Goal: Use online tool/utility: Use online tool/utility

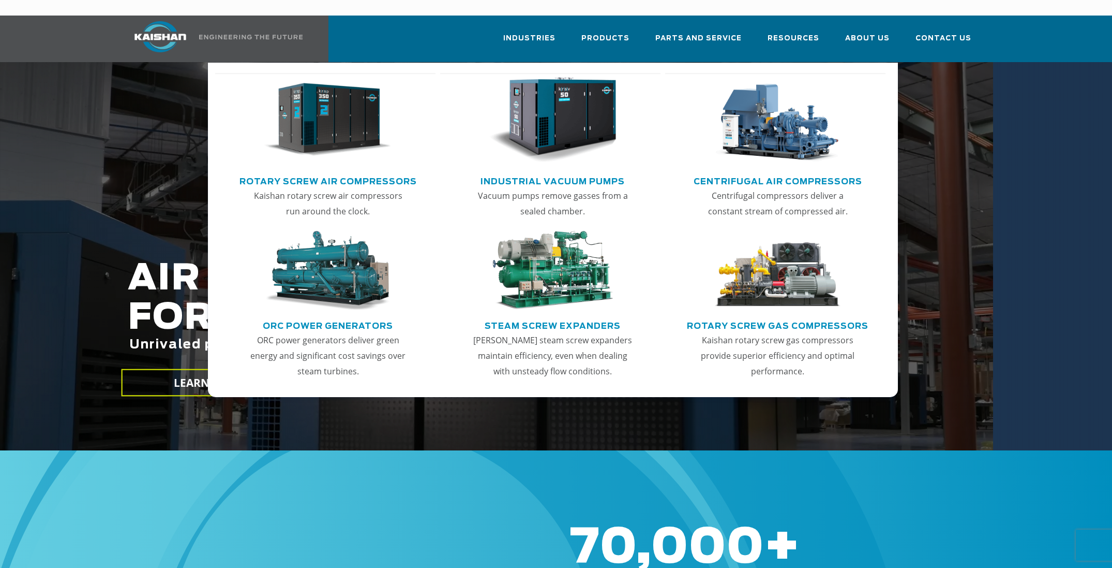
click at [344, 115] on img "Main menu" at bounding box center [327, 120] width 127 height 86
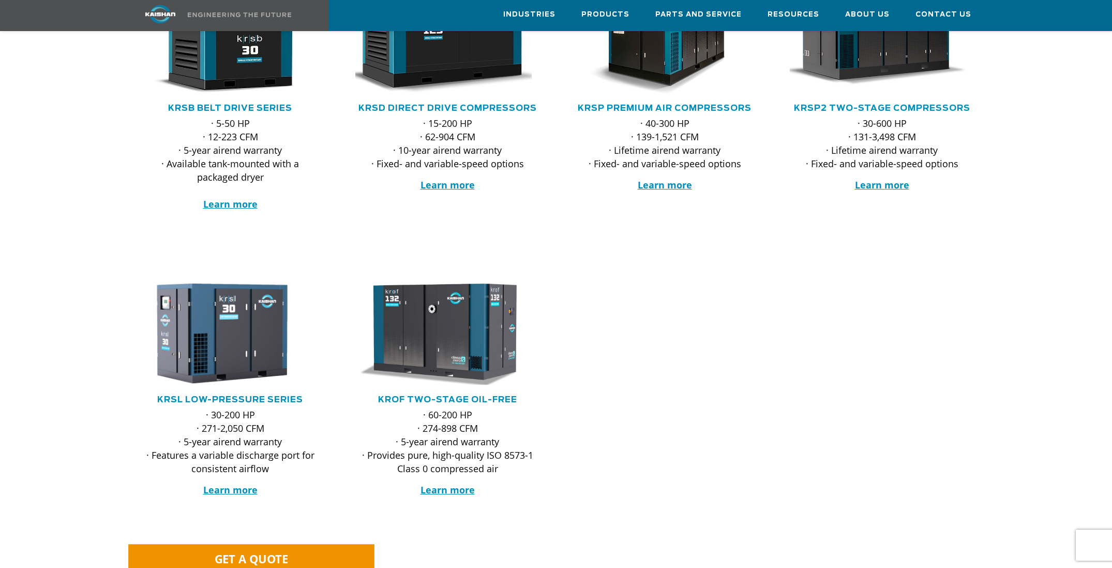
scroll to position [273, 0]
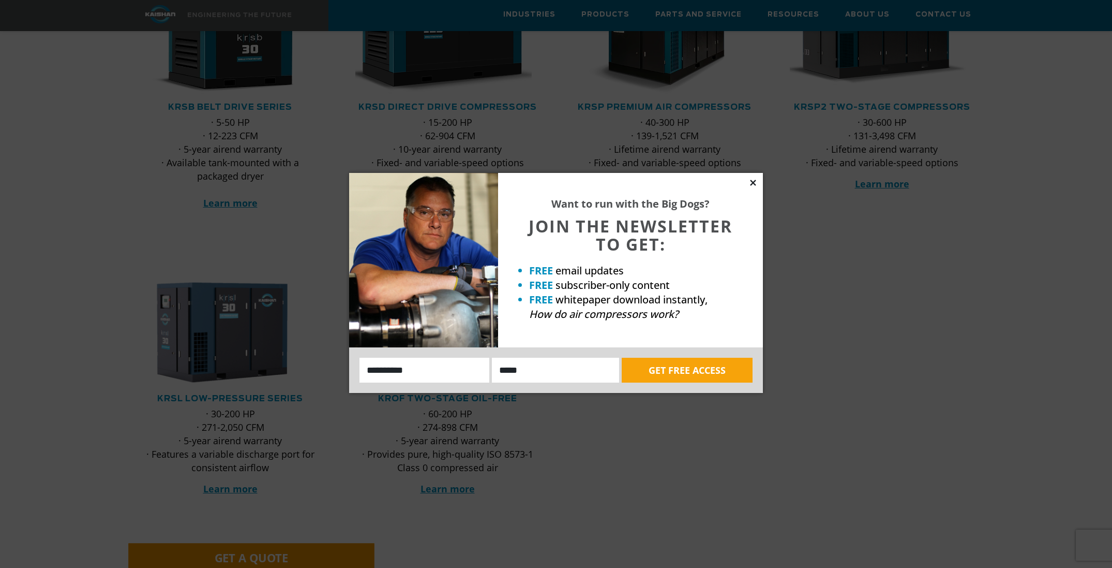
click at [756, 183] on icon at bounding box center [753, 182] width 9 height 9
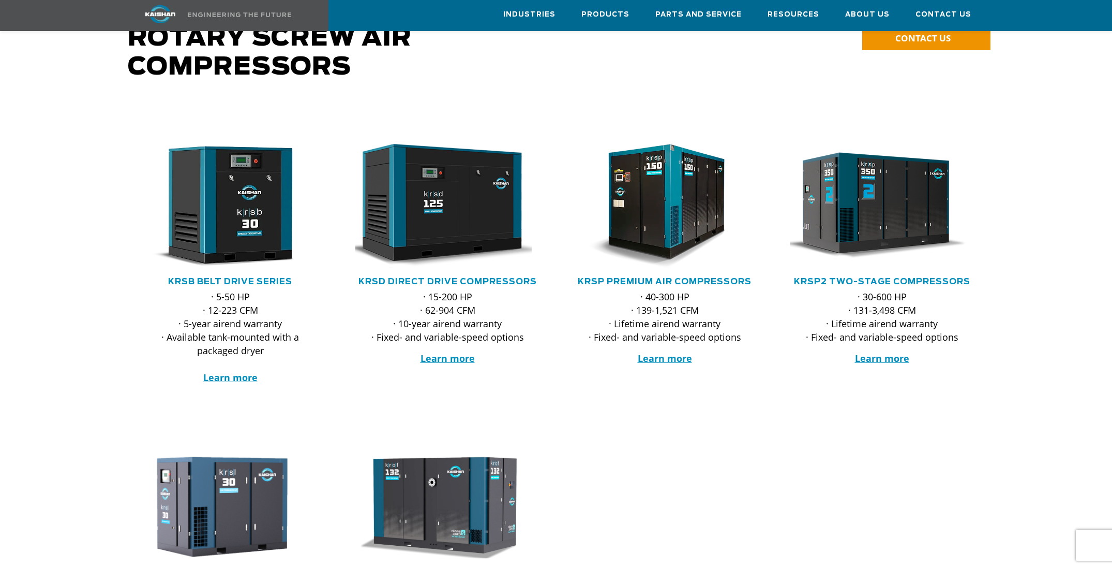
scroll to position [97, 0]
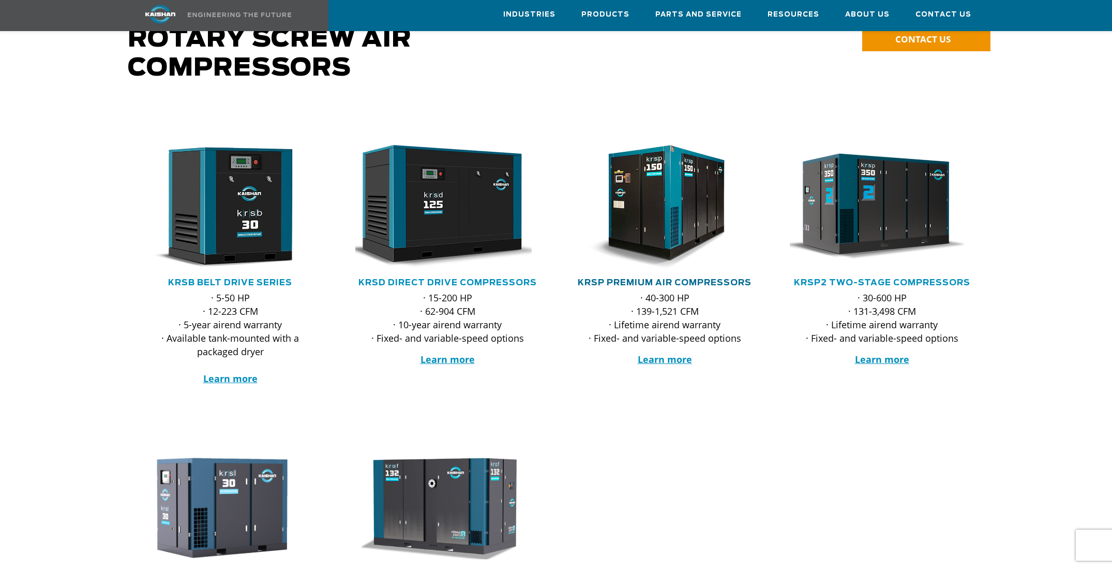
click at [668, 278] on link "KRSP Premium Air Compressors" at bounding box center [665, 282] width 174 height 8
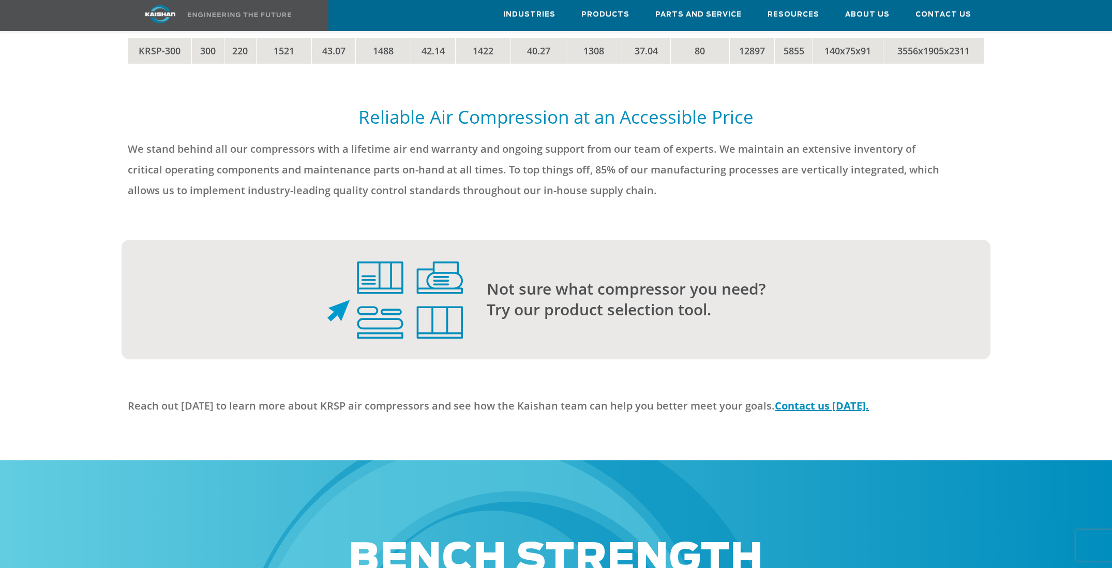
scroll to position [2637, 0]
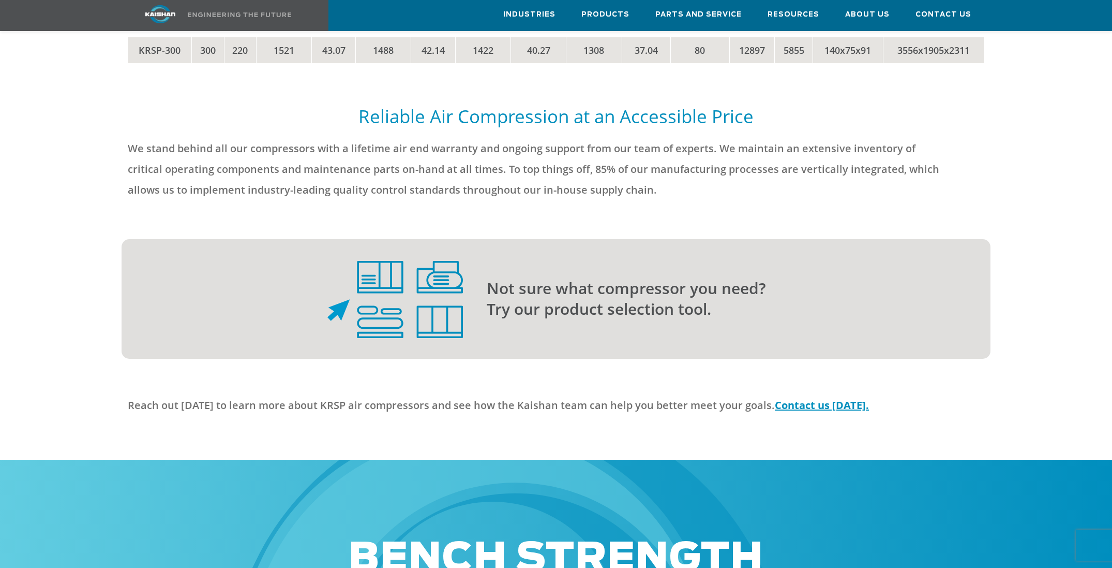
click at [458, 278] on img at bounding box center [396, 300] width 136 height 78
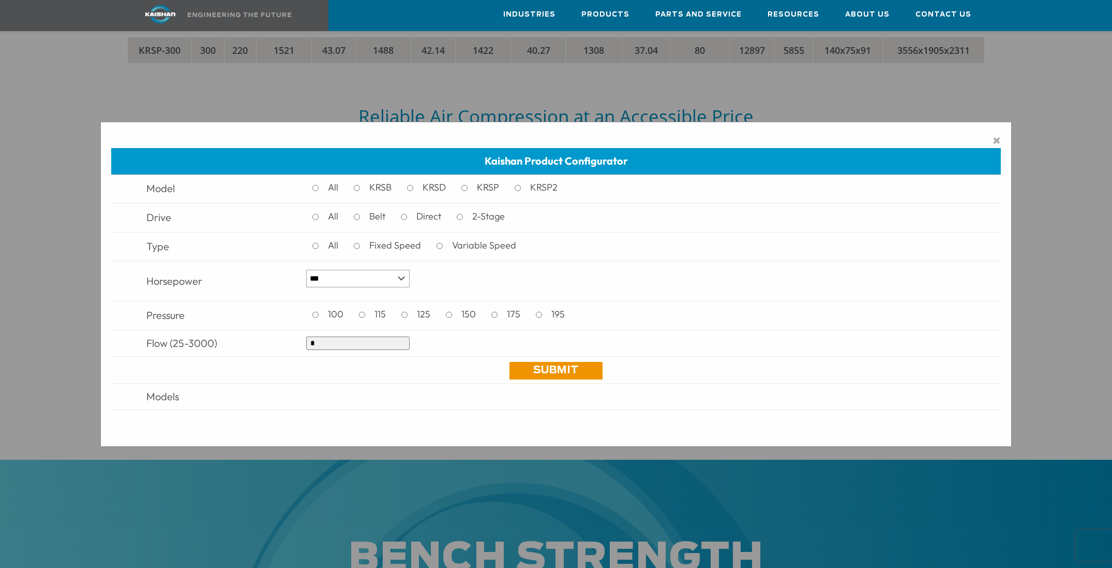
click at [344, 342] on input "*" at bounding box center [357, 342] width 103 height 13
type input "***"
click at [523, 372] on link "Submit" at bounding box center [556, 371] width 93 height 18
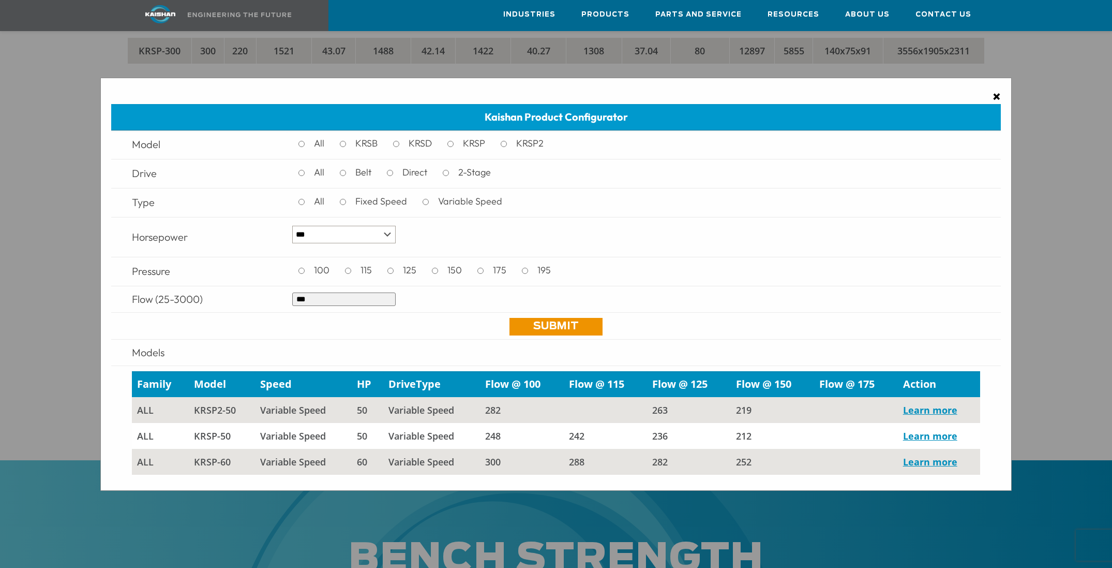
scroll to position [2634, 1]
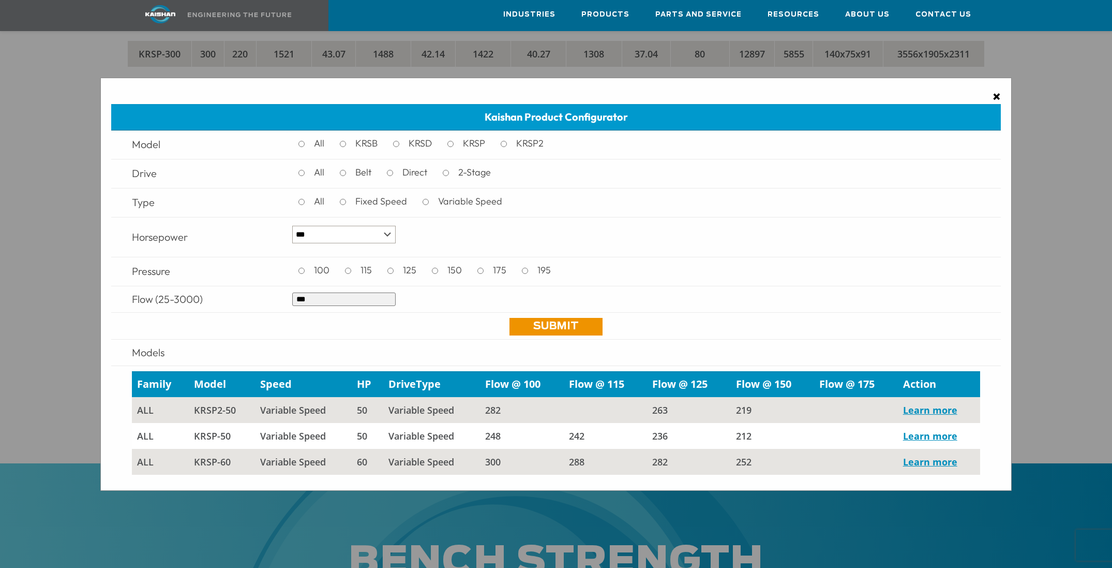
click at [998, 93] on span "×" at bounding box center [997, 96] width 8 height 16
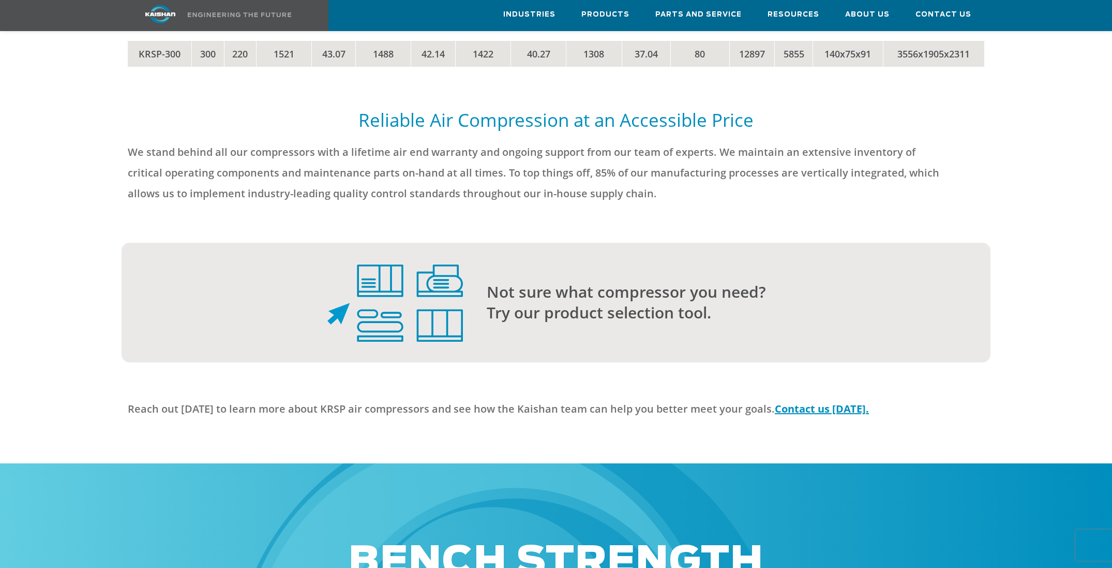
scroll to position [2632, 0]
